Goal: Task Accomplishment & Management: Use online tool/utility

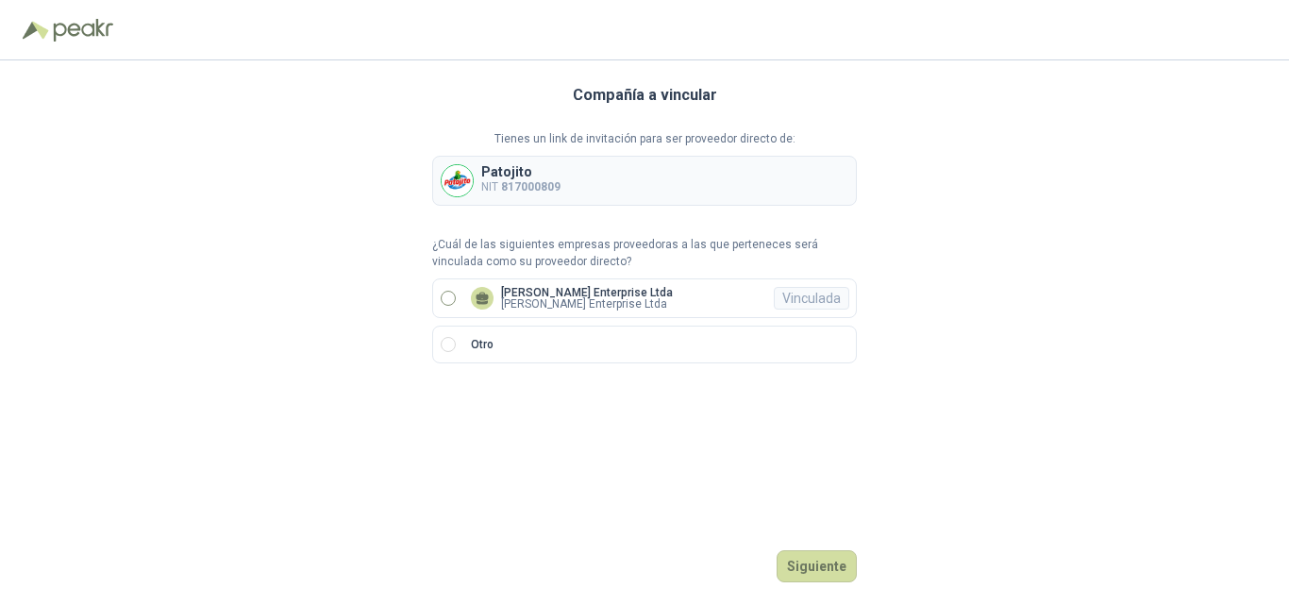
click at [533, 293] on p "[PERSON_NAME] Enterprise Ltda" at bounding box center [587, 292] width 172 height 11
click at [814, 560] on button "Ingresar" at bounding box center [819, 566] width 75 height 32
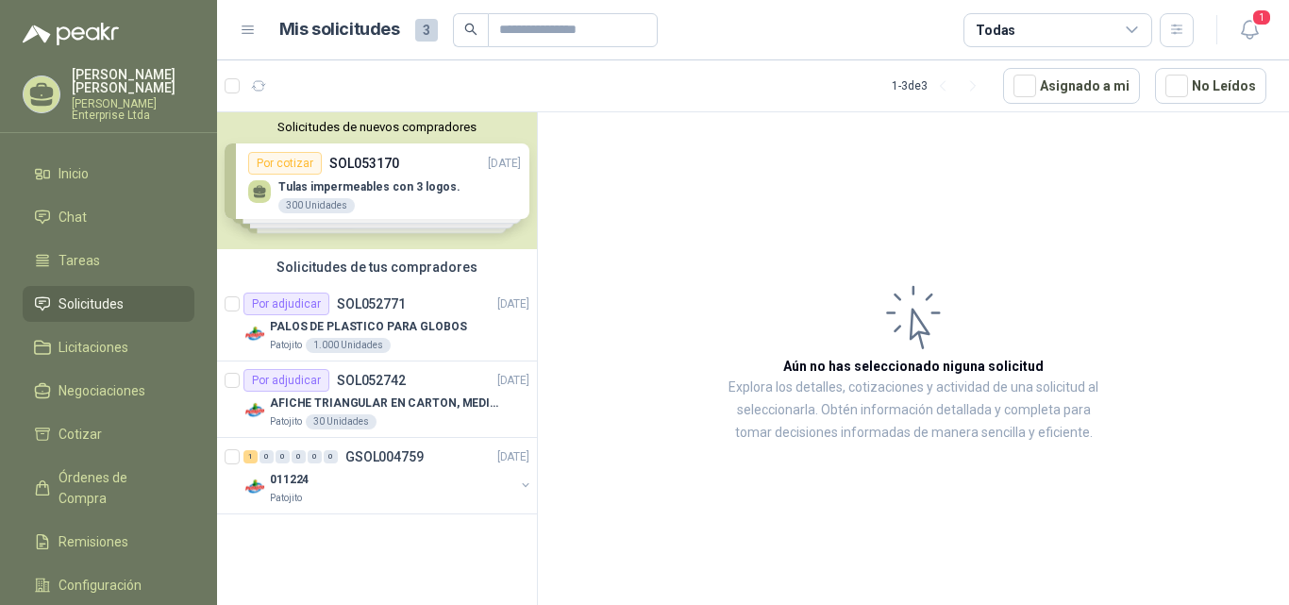
click at [402, 189] on div "Solicitudes de nuevos compradores Por cotizar SOL053170 [DATE] Tulas impermeabl…" at bounding box center [377, 180] width 320 height 137
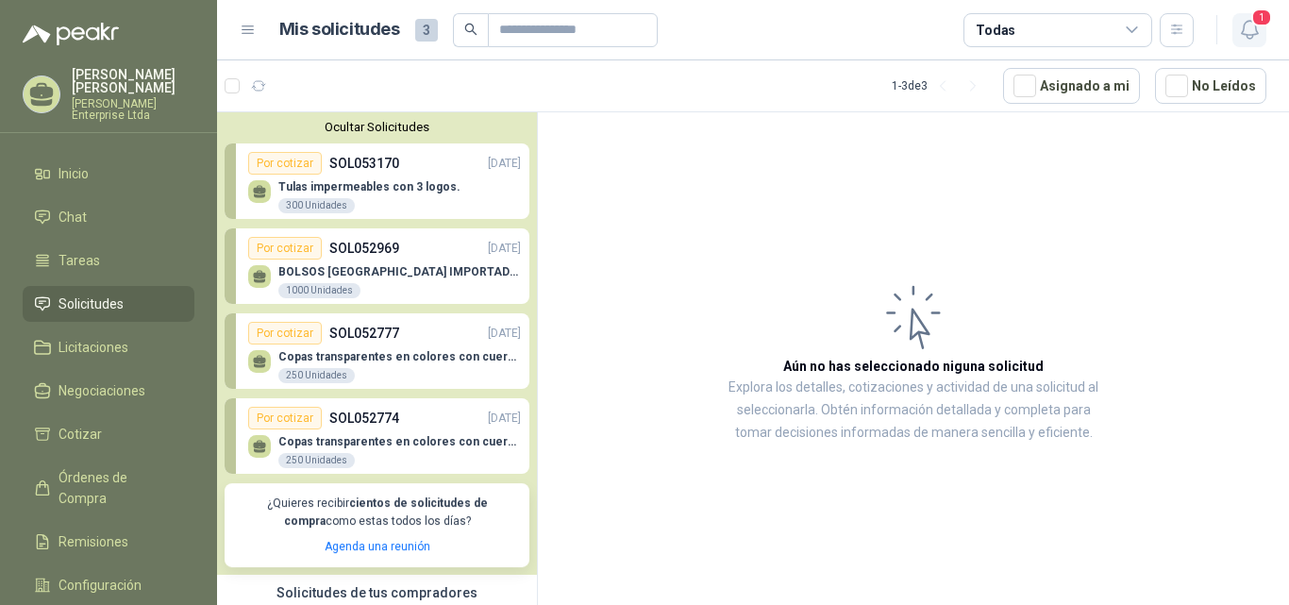
click at [1247, 21] on icon "button" at bounding box center [1249, 30] width 16 height 18
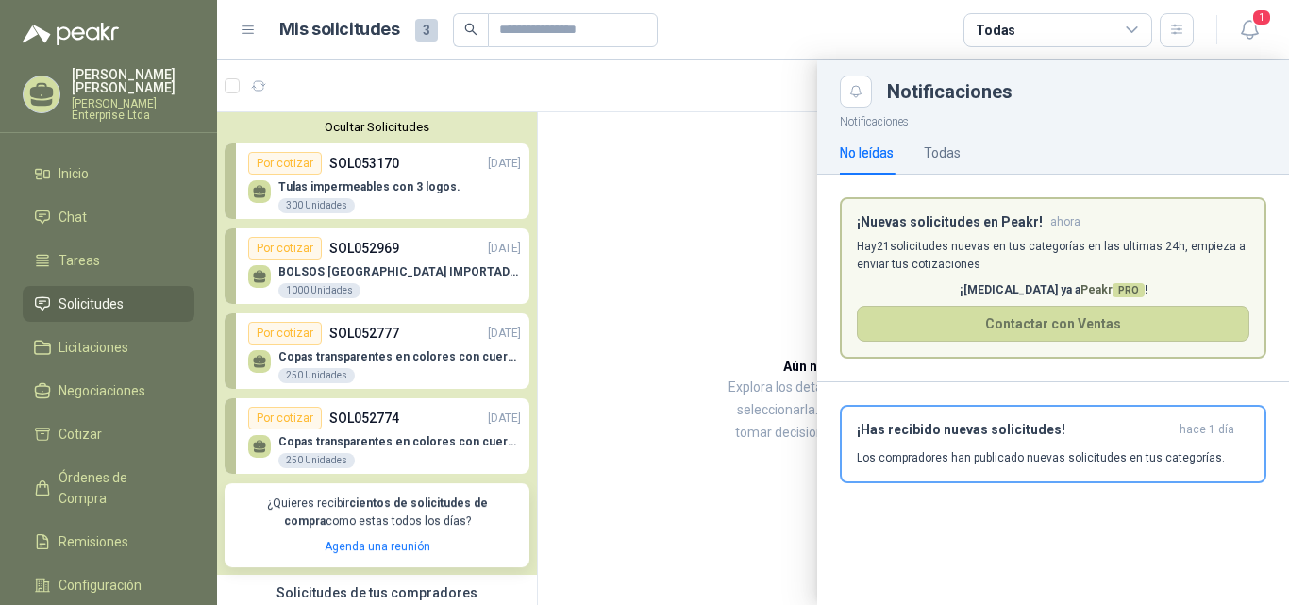
drag, startPoint x: 527, startPoint y: 214, endPoint x: 529, endPoint y: 265, distance: 51.0
click at [529, 265] on div at bounding box center [753, 332] width 1072 height 544
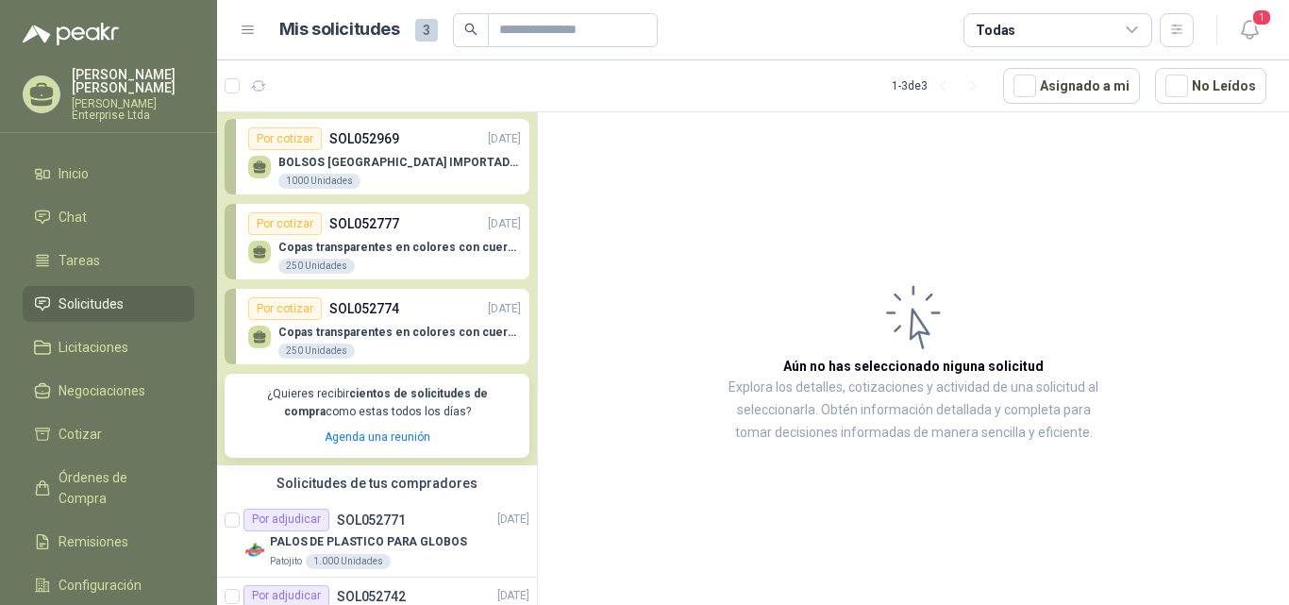
scroll to position [110, 0]
click at [417, 155] on div "BOLSOS [GEOGRAPHIC_DATA] IMPORTADO [GEOGRAPHIC_DATA]-397-1 1000 Unidades" at bounding box center [384, 169] width 273 height 40
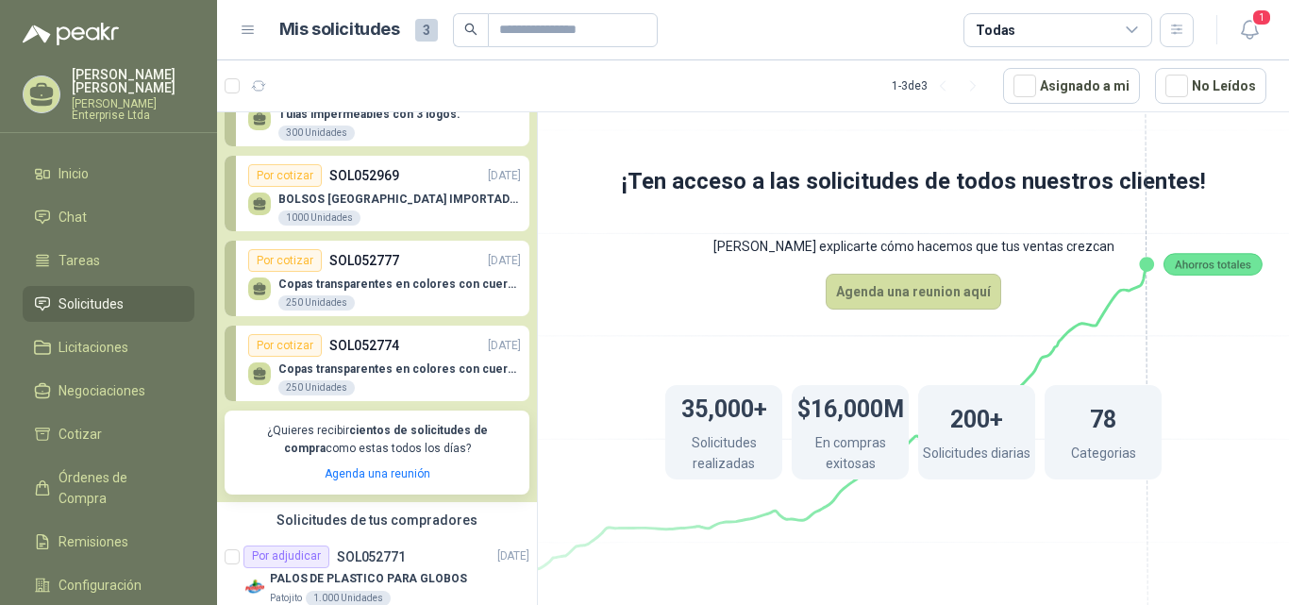
scroll to position [55, 0]
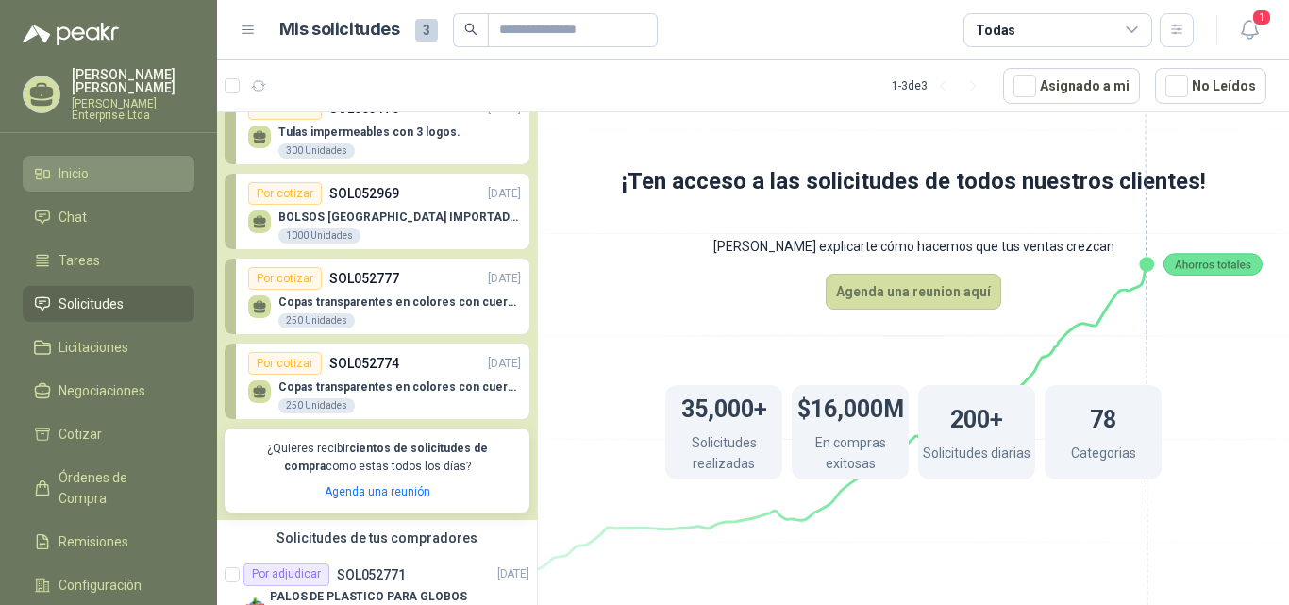
click at [75, 163] on span "Inicio" at bounding box center [74, 173] width 30 height 21
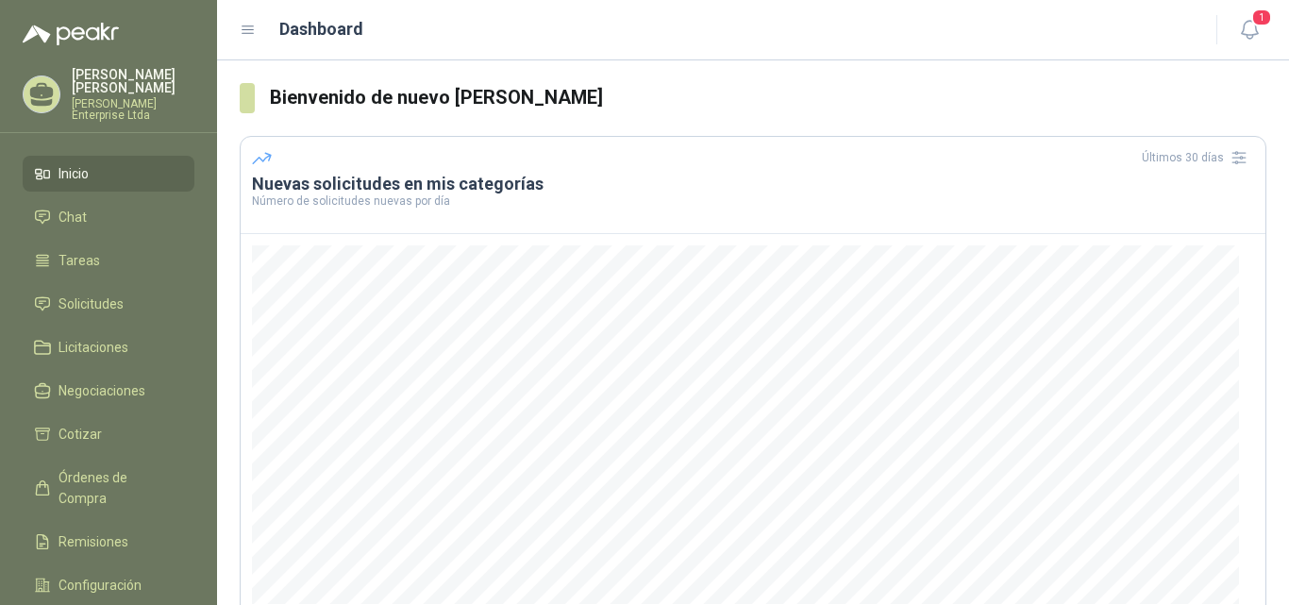
click at [125, 163] on li "Inicio" at bounding box center [108, 173] width 149 height 21
click at [93, 337] on span "Licitaciones" at bounding box center [94, 347] width 70 height 21
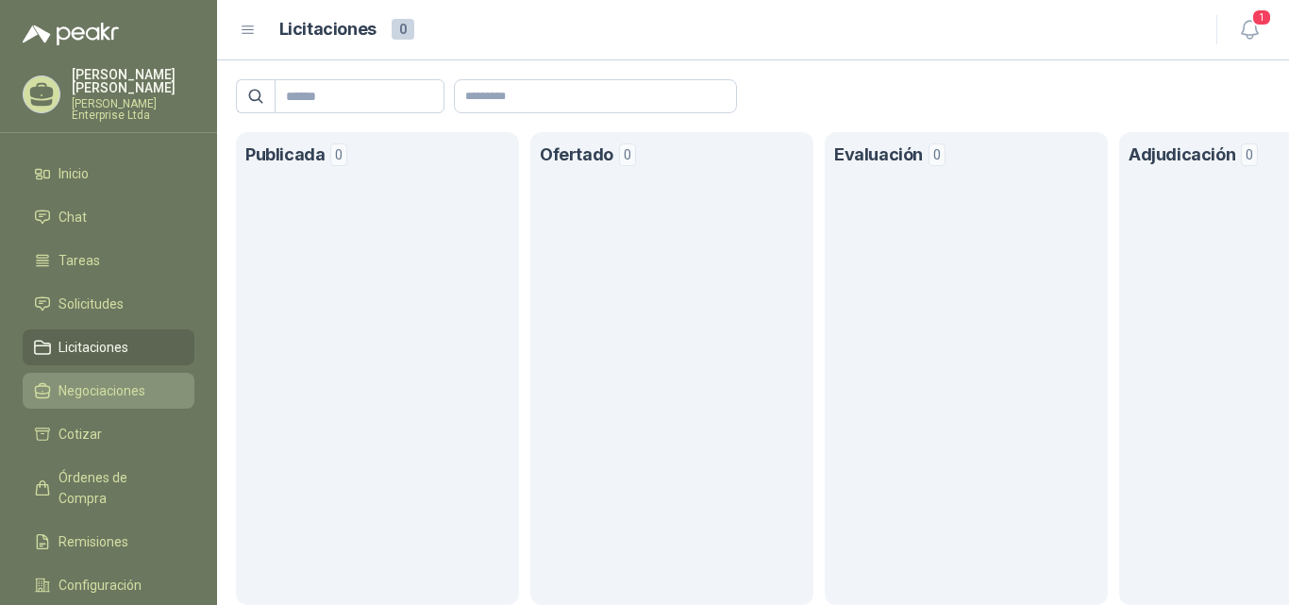
click at [97, 380] on span "Negociaciones" at bounding box center [102, 390] width 87 height 21
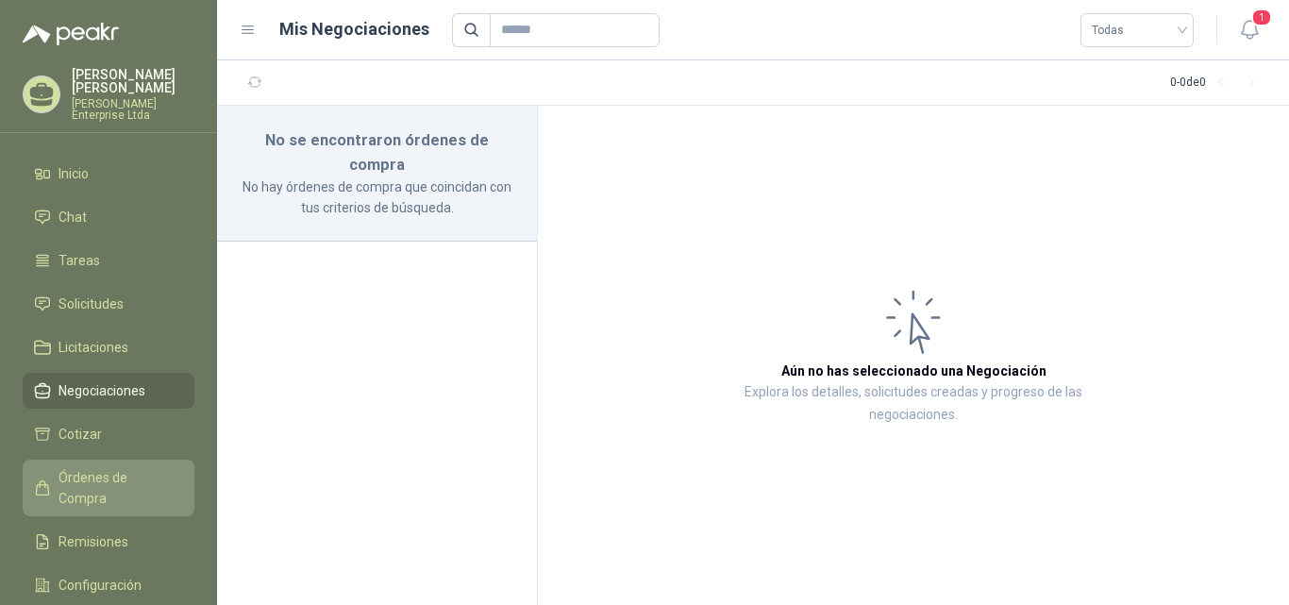
click at [98, 472] on span "Órdenes de Compra" at bounding box center [118, 488] width 118 height 42
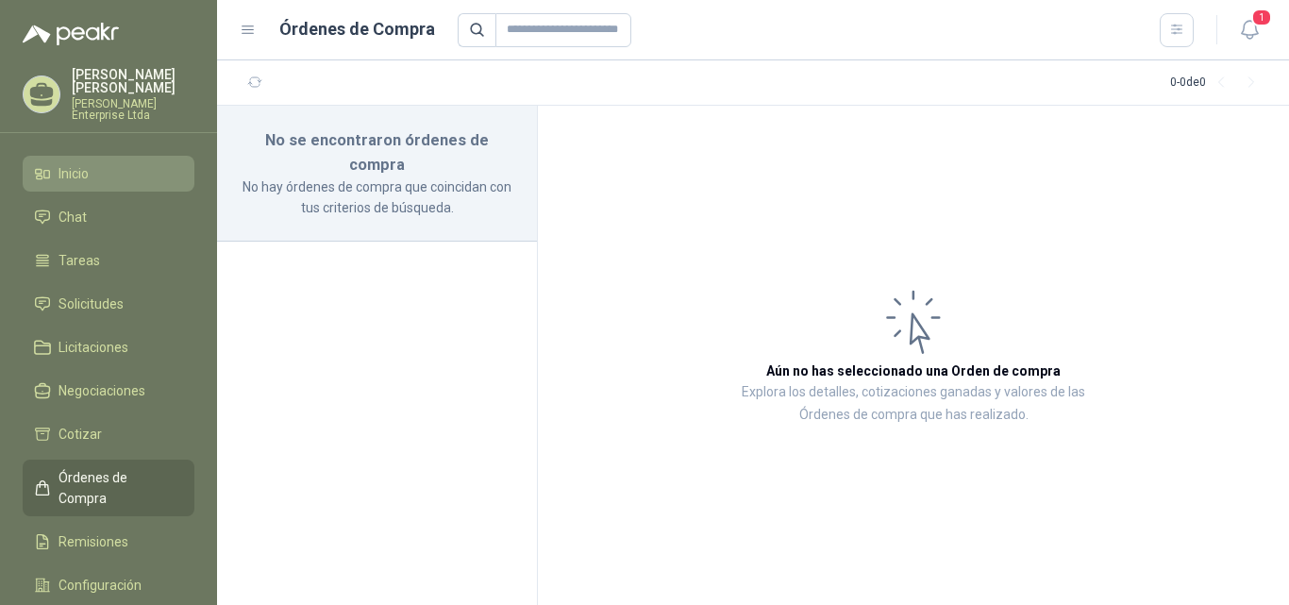
click at [72, 163] on span "Inicio" at bounding box center [74, 173] width 30 height 21
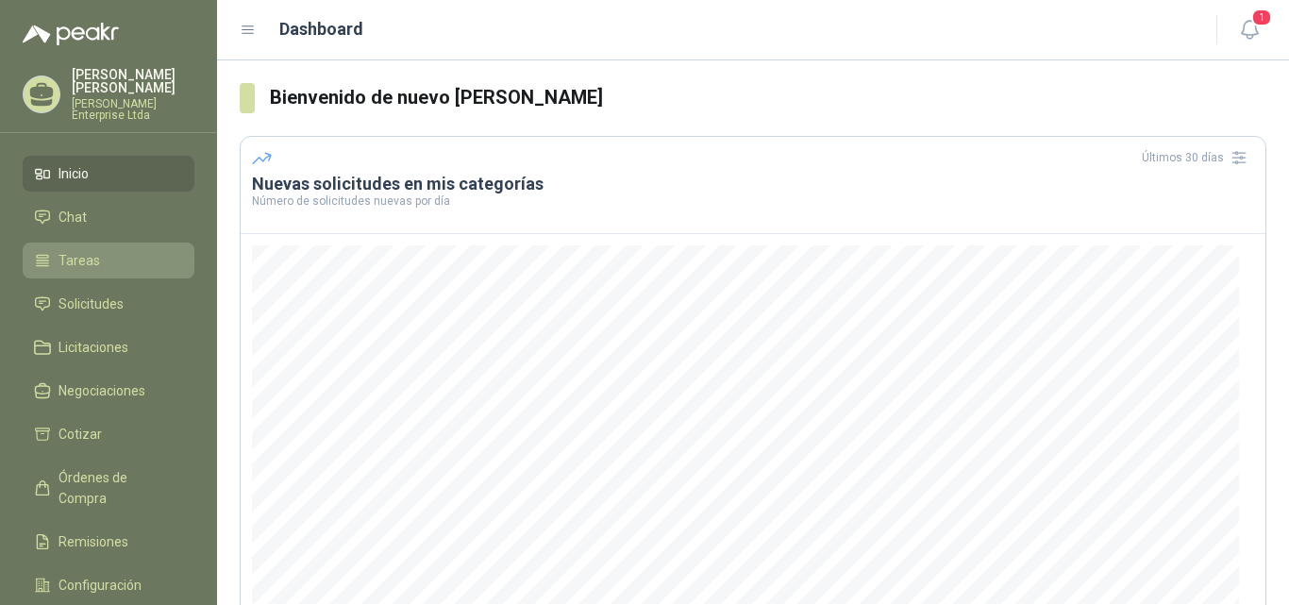
click at [99, 250] on li "Tareas" at bounding box center [108, 260] width 149 height 21
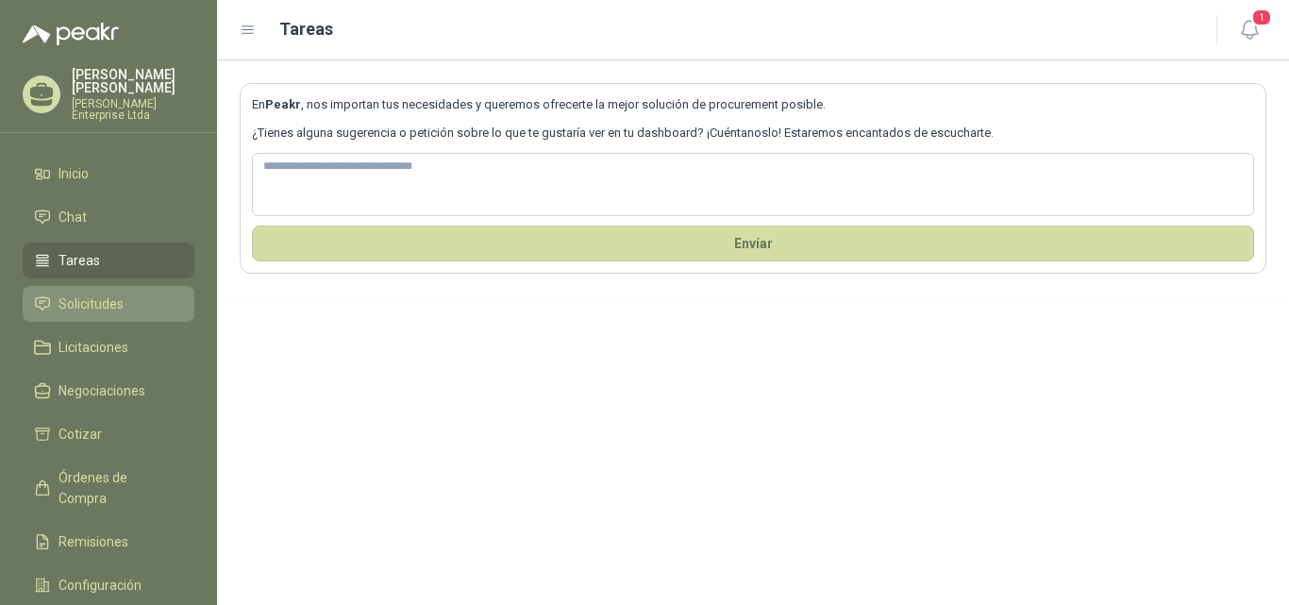
click at [108, 293] on span "Solicitudes" at bounding box center [91, 303] width 65 height 21
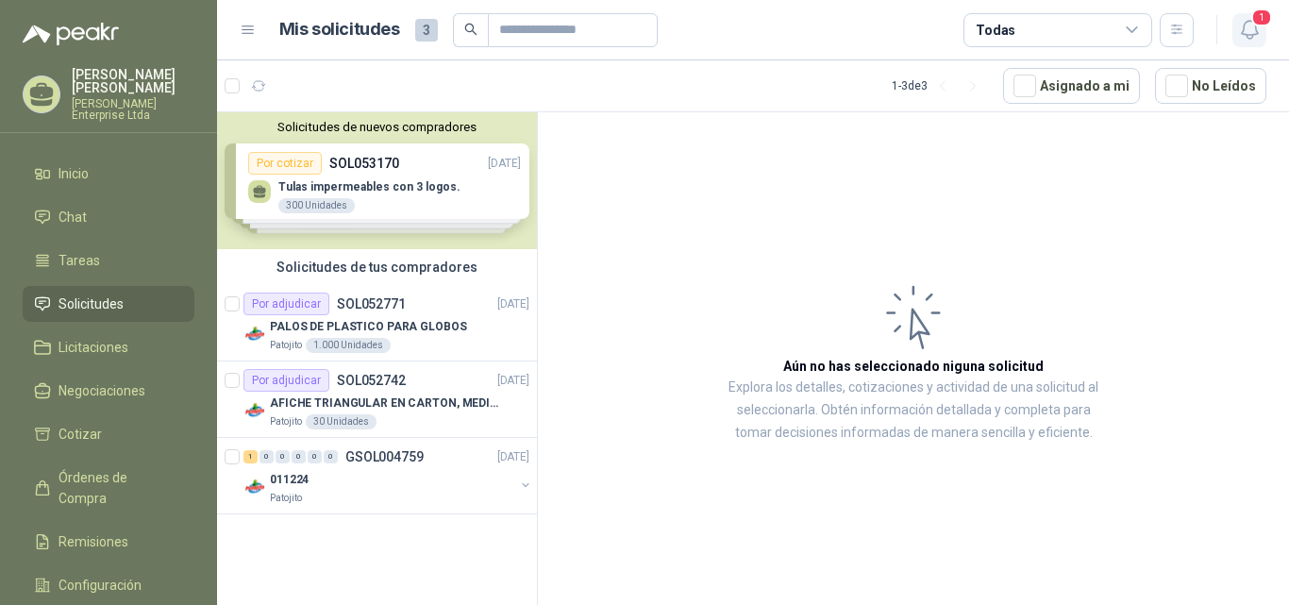
click at [1257, 24] on span "1" at bounding box center [1261, 17] width 21 height 18
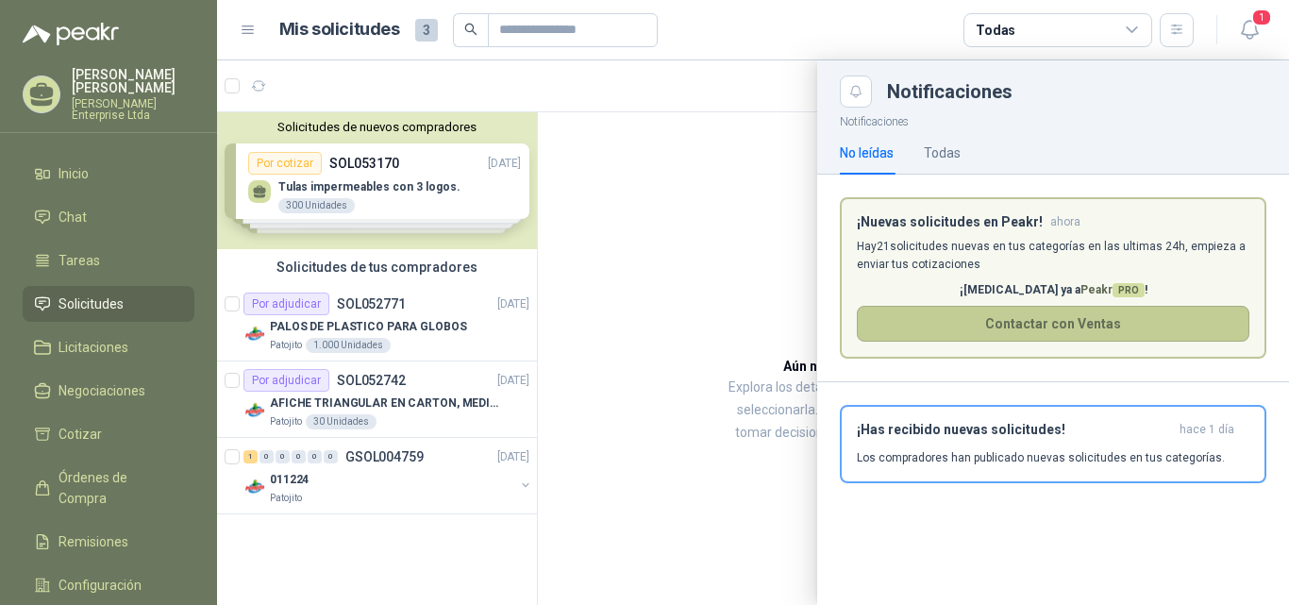
click at [1042, 322] on button "Contactar con Ventas" at bounding box center [1053, 324] width 393 height 36
click at [460, 197] on div at bounding box center [753, 332] width 1072 height 544
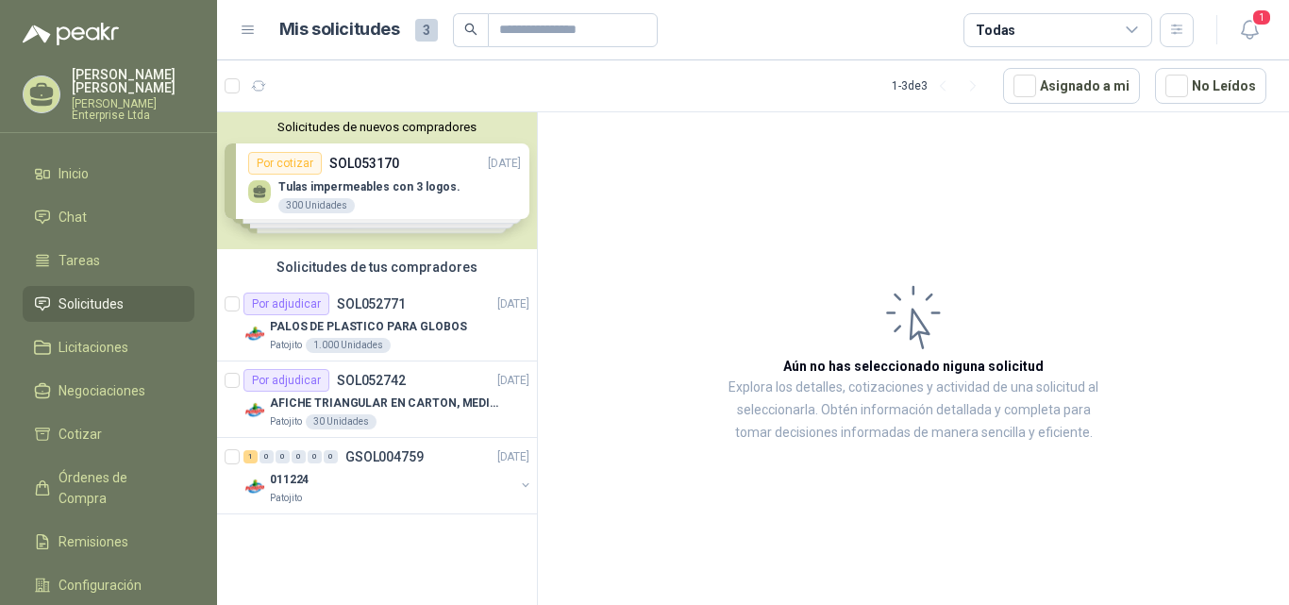
click at [391, 209] on div "Solicitudes de nuevos compradores Por cotizar SOL053170 [DATE] Tulas impermeabl…" at bounding box center [377, 180] width 320 height 137
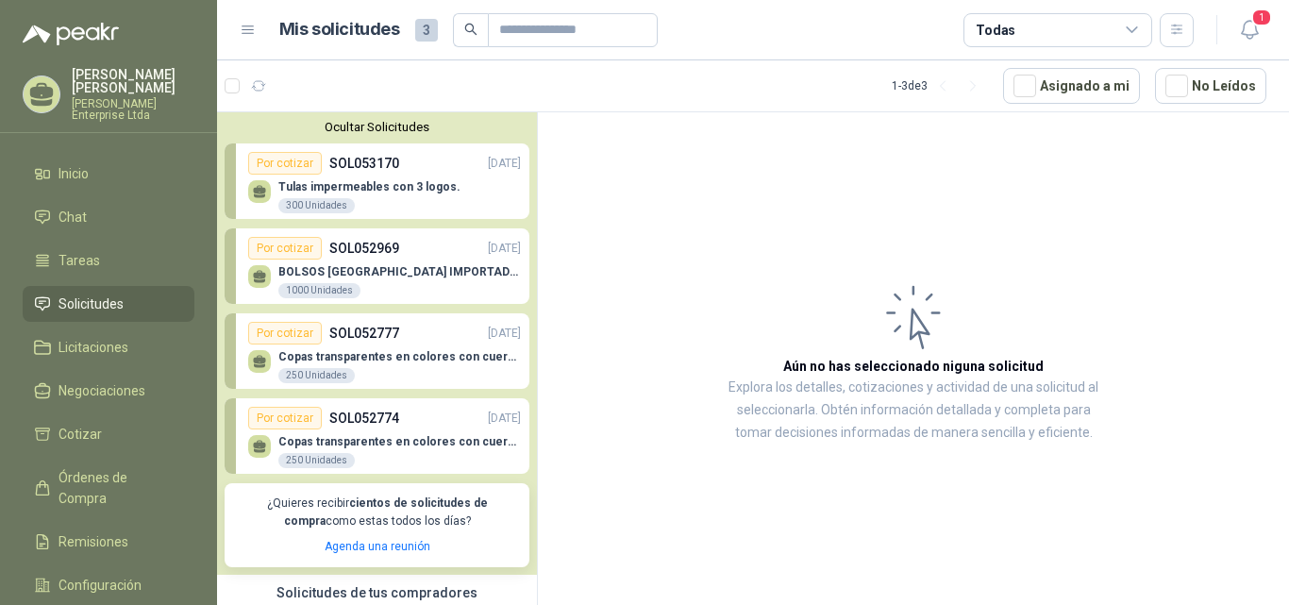
click at [393, 436] on p "Copas transparentes en colores con cuerda (con dos marcas)." at bounding box center [399, 441] width 243 height 13
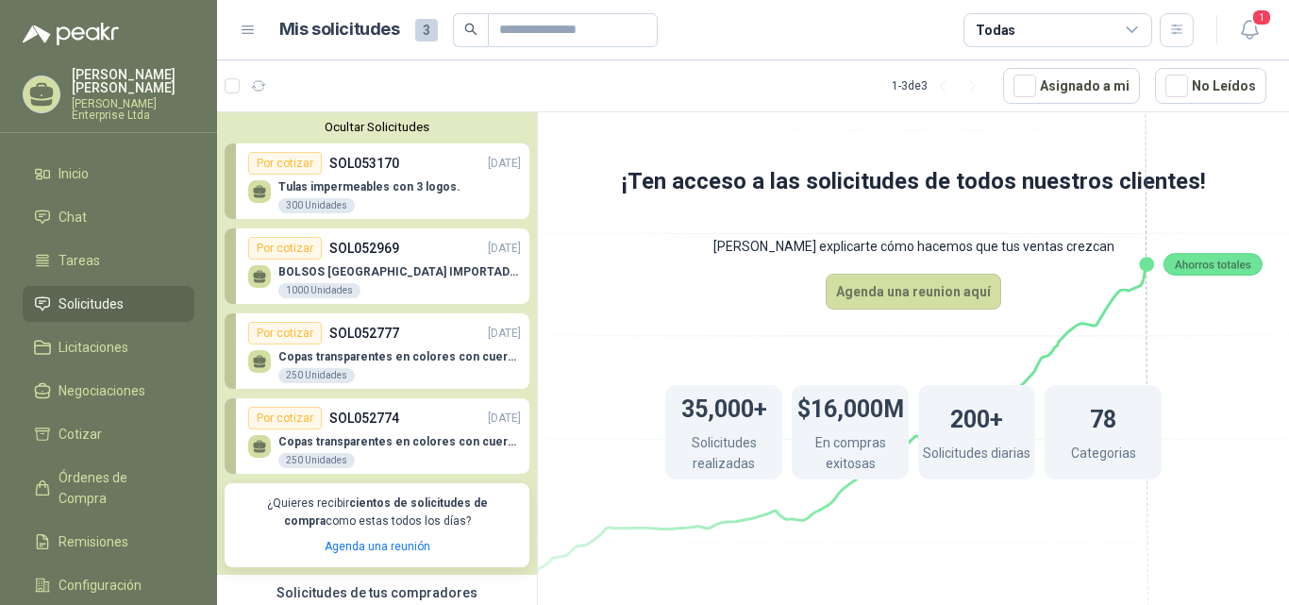
click at [426, 206] on div "Tulas impermeables con 3 logos. 300 Unidades" at bounding box center [369, 197] width 182 height 34
